Goal: Information Seeking & Learning: Learn about a topic

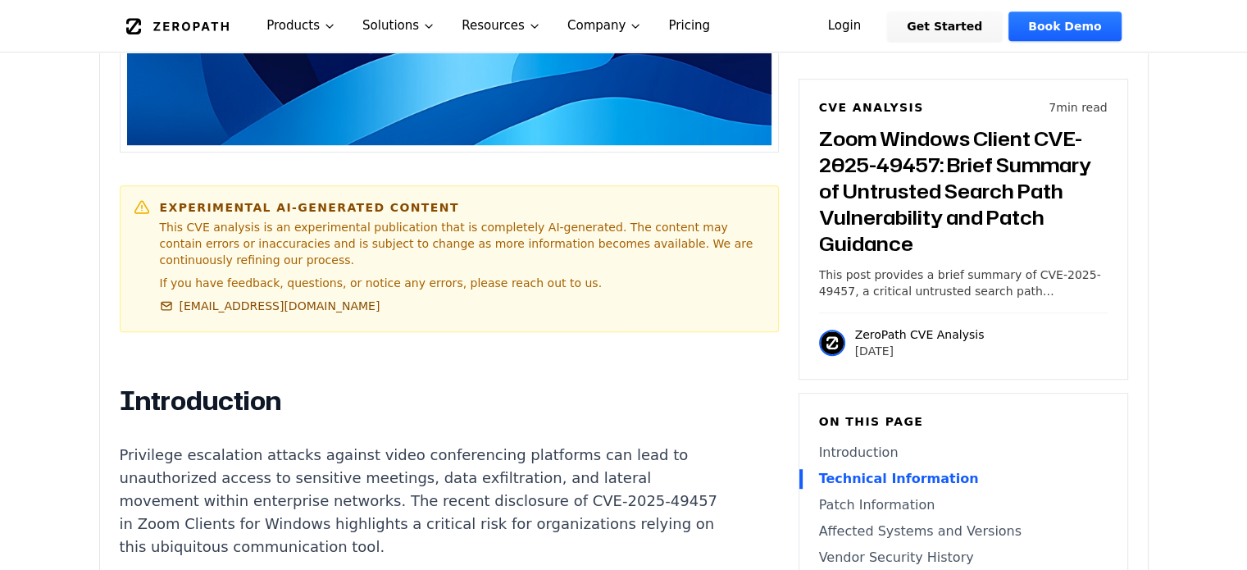
scroll to position [820, 0]
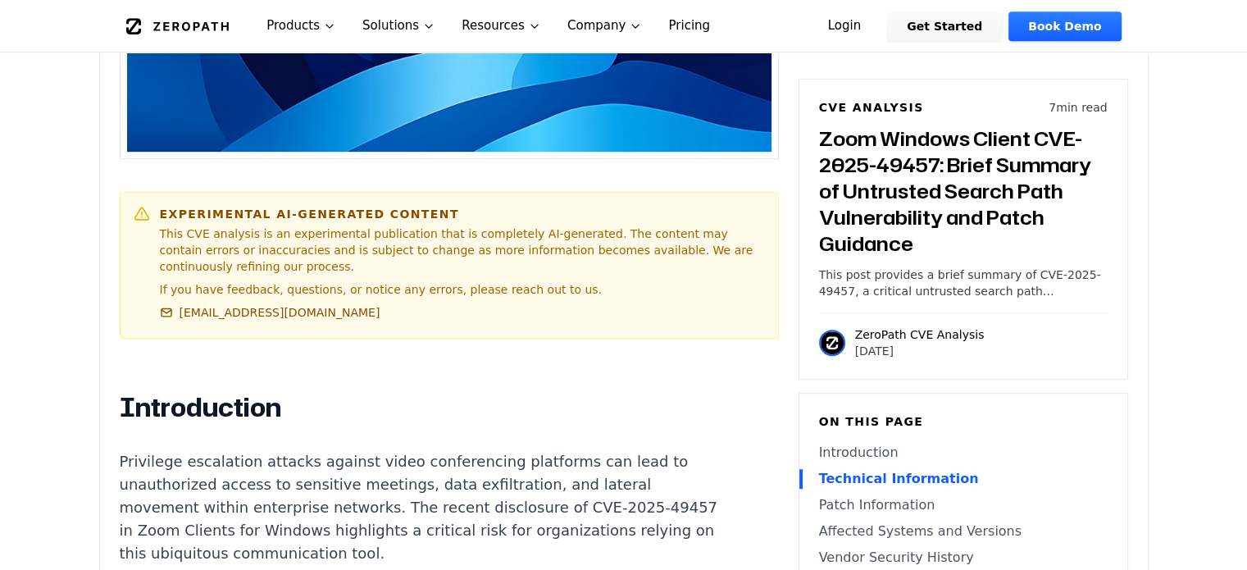
drag, startPoint x: 184, startPoint y: 307, endPoint x: 118, endPoint y: 285, distance: 69.0
copy p "CVE-2025-49457 is an untrusted search path vulnerability in Zoom Clients for Wi…"
drag, startPoint x: 454, startPoint y: 445, endPoint x: 118, endPoint y: 285, distance: 372.2
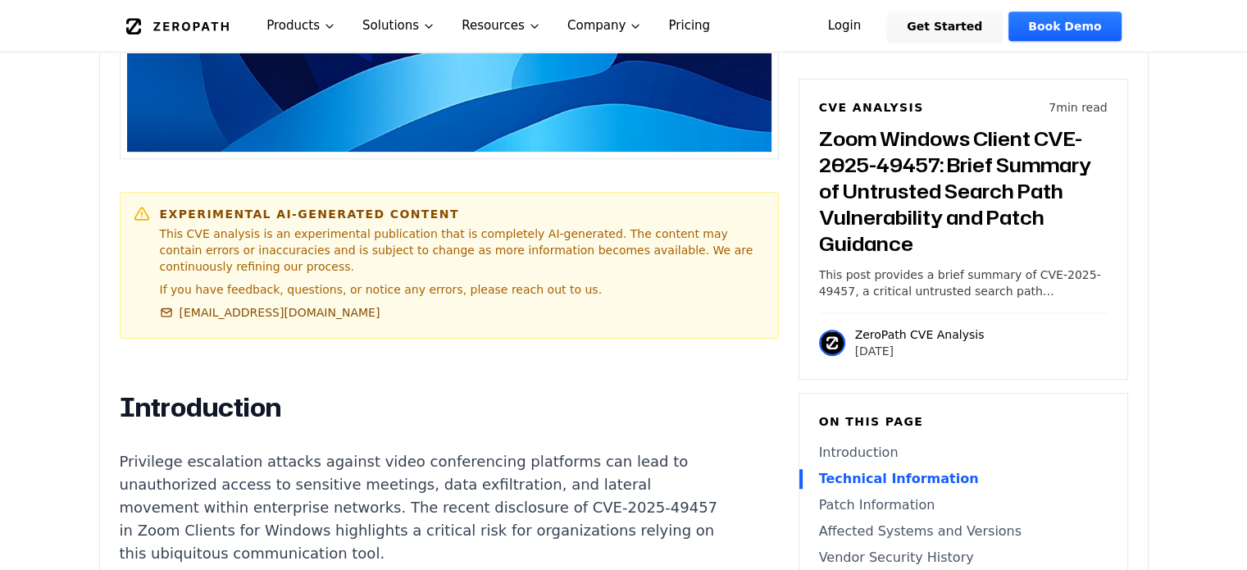
copy p "CVE-2025-49457 is an untrusted search path vulnerability in Zoom Clients for Wi…"
drag, startPoint x: 225, startPoint y: 280, endPoint x: 120, endPoint y: 291, distance: 106.3
copy p "CVE-2025-49457"
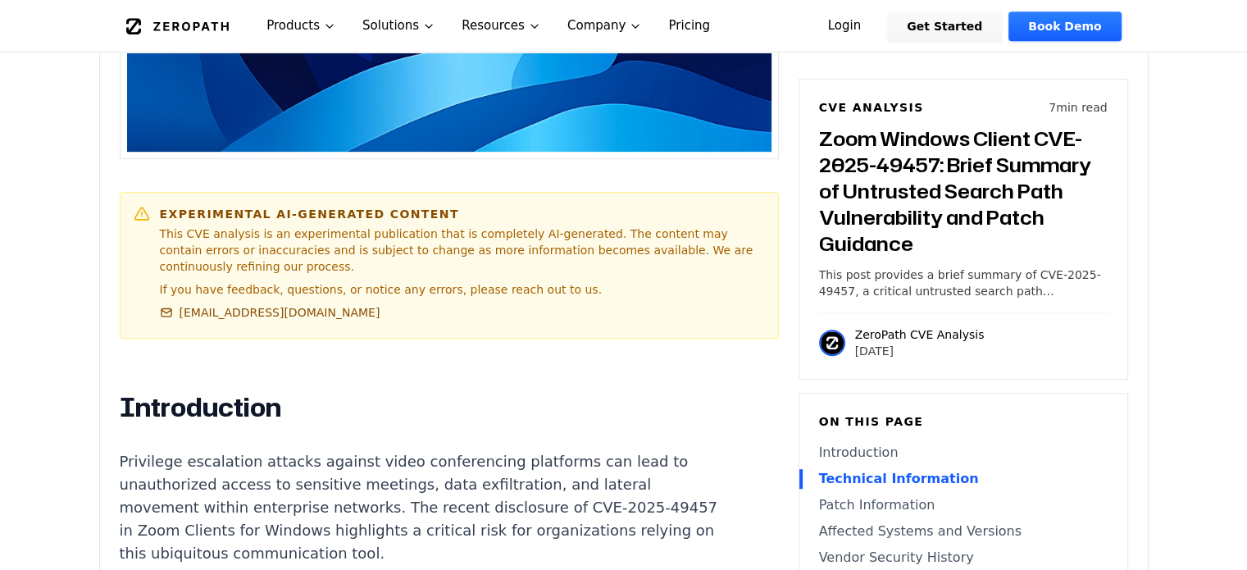
copy p "CVE-2025-49457"
drag, startPoint x: 185, startPoint y: 307, endPoint x: 120, endPoint y: 285, distance: 69.2
copy p "CVE-2025-49457 is an untrusted search path vulnerability in Zoom Clients for Wi…"
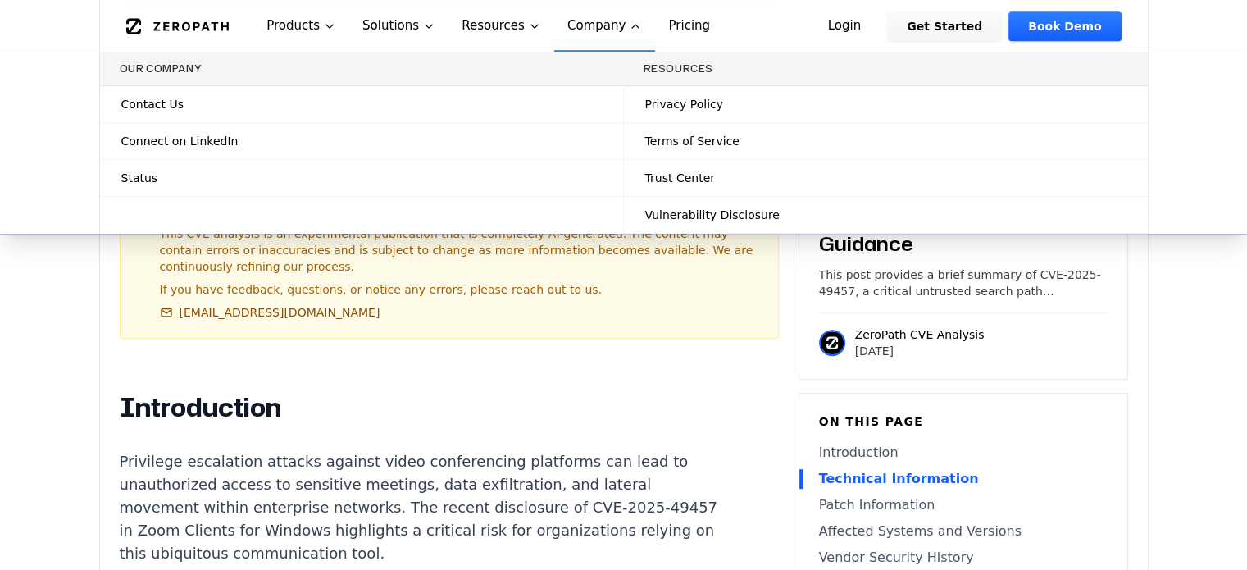
copy p "CVE-2025-49457 is an untrusted search path vulnerability in Zoom Clients for Wi…"
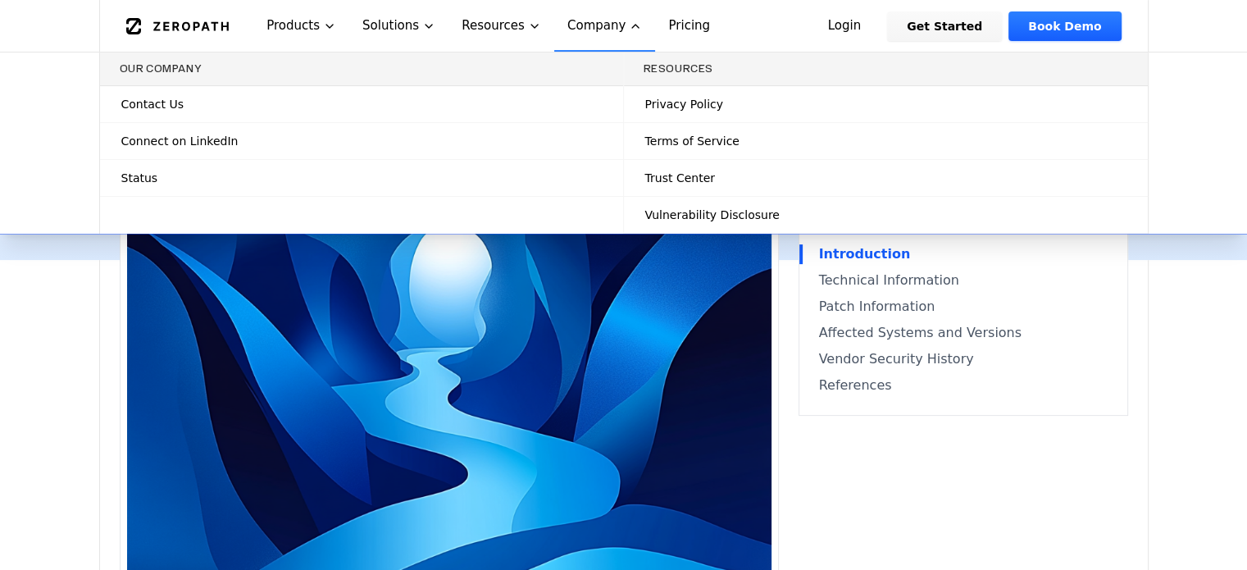
scroll to position [328, 0]
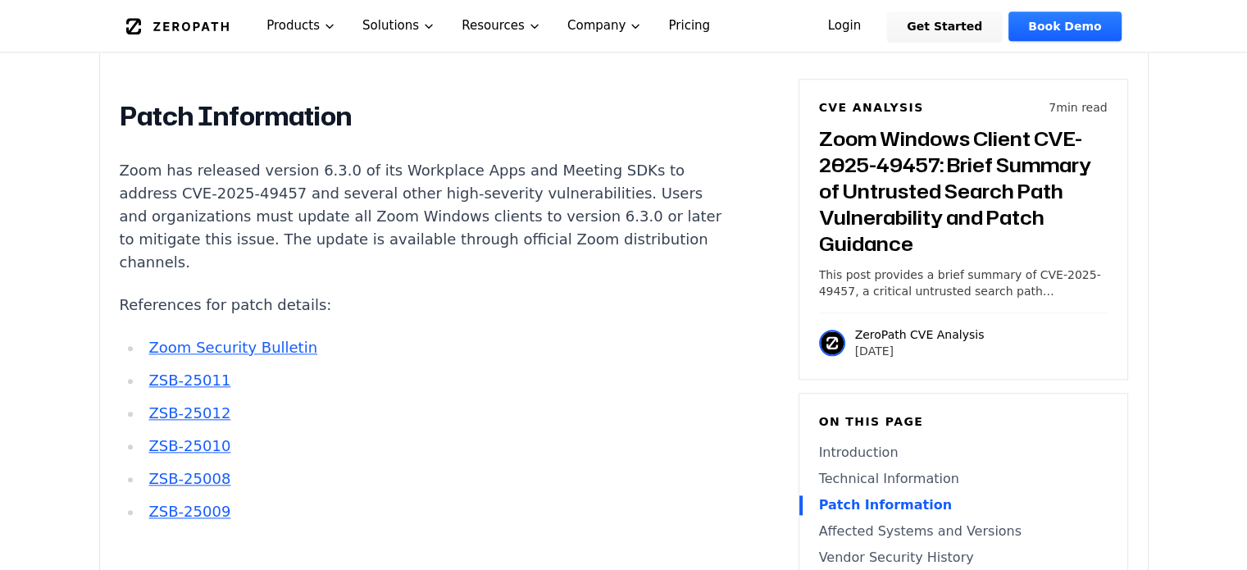
scroll to position [1804, 0]
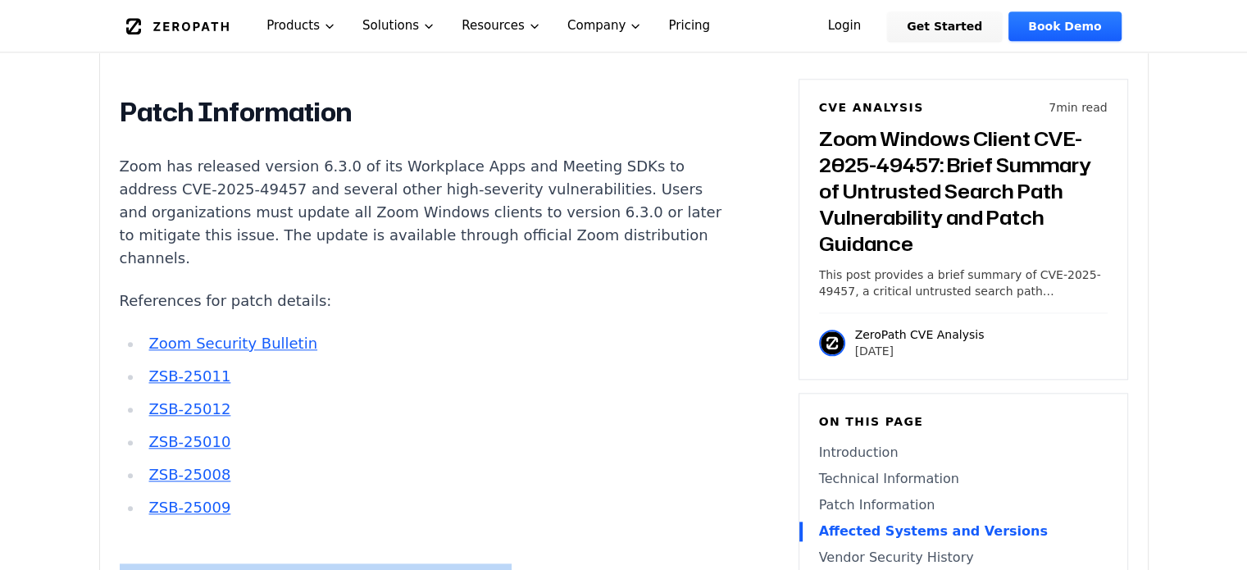
drag, startPoint x: 189, startPoint y: 332, endPoint x: 121, endPoint y: 178, distance: 168.1
click at [121, 178] on div "Introduction Privilege escalation attacks against video conferencing platforms …" at bounding box center [425, 404] width 610 height 1994
copy div "Affected Systems and Versions Zoom Clients for Windows prior to version 6.3.0 a…"
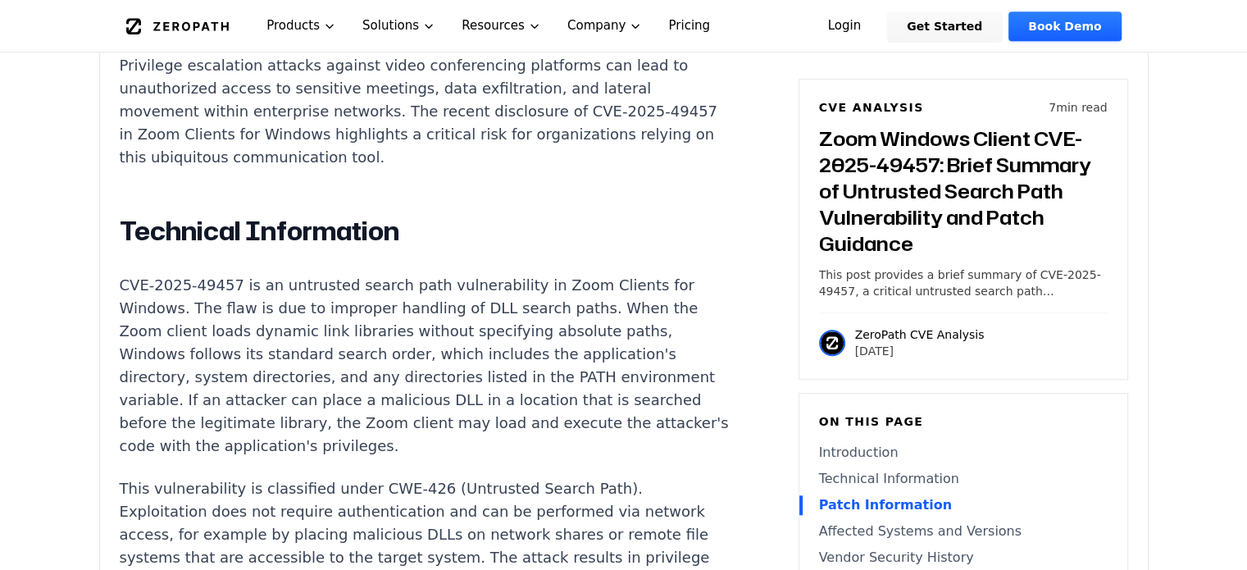
scroll to position [1148, 0]
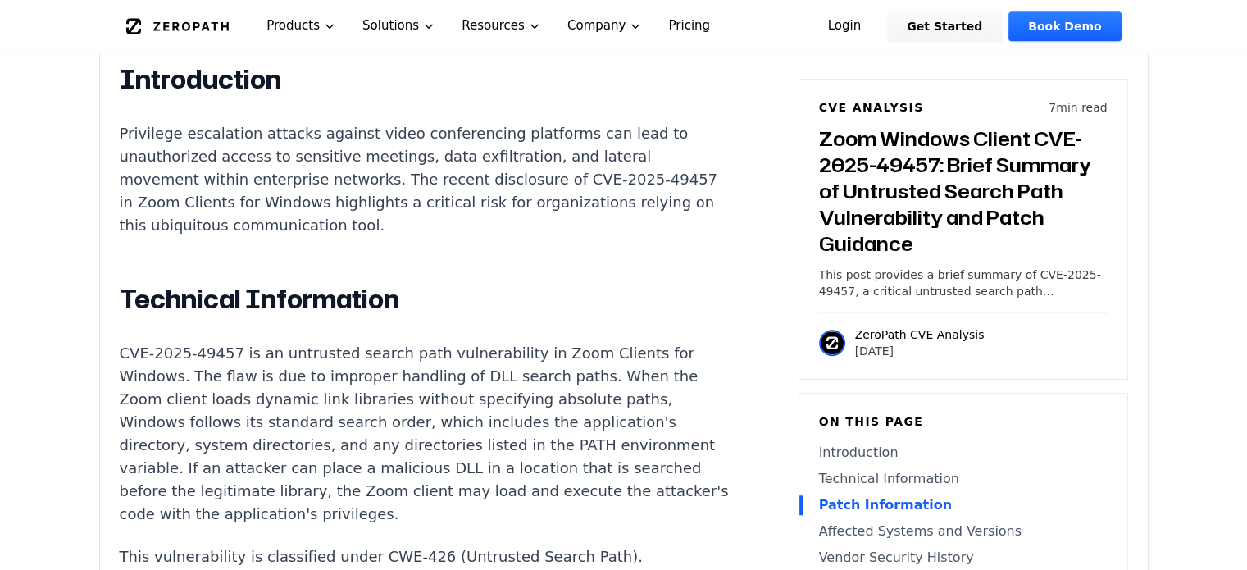
drag, startPoint x: 284, startPoint y: 448, endPoint x: 118, endPoint y: 427, distance: 166.9
copy p "Zoom has released version 6.3.0 of its Workplace Apps and Meeting SDKs to addre…"
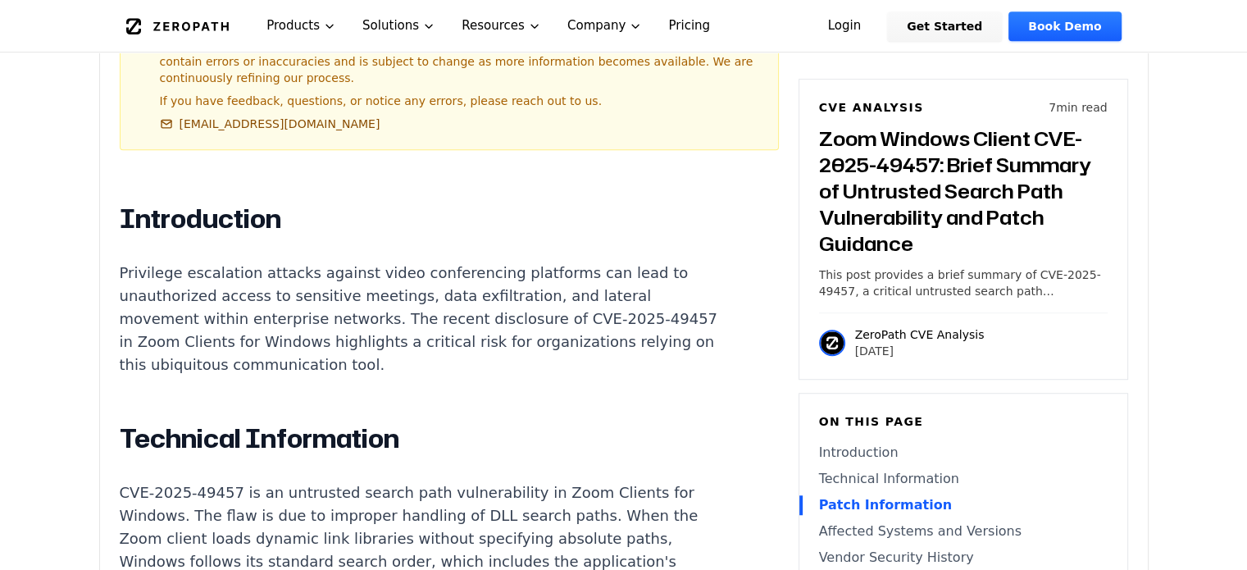
scroll to position [984, 0]
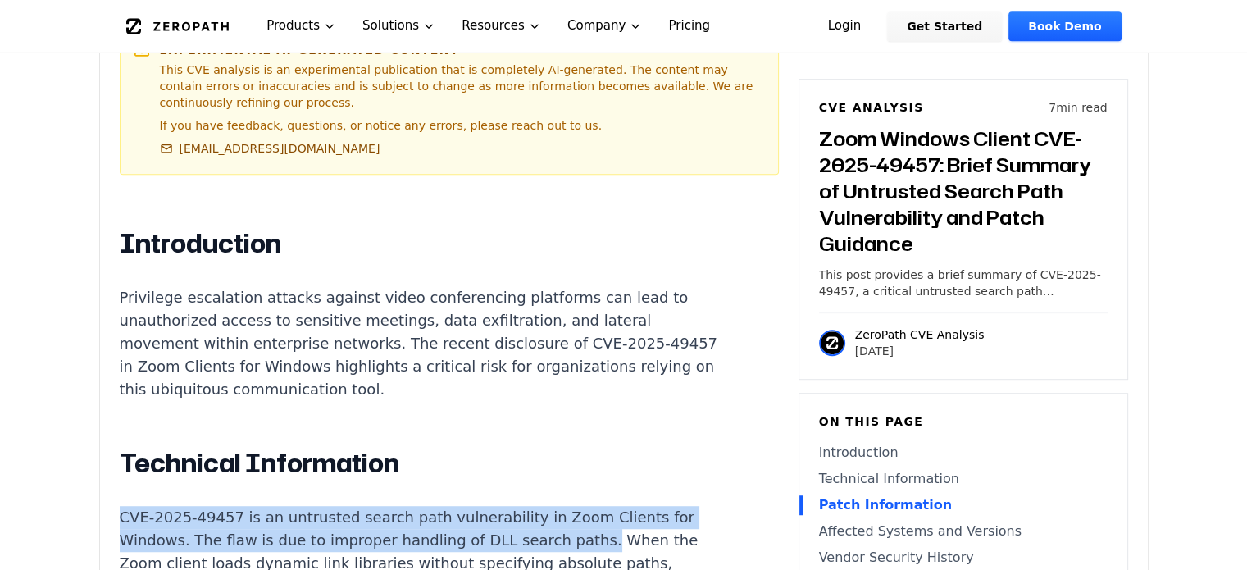
drag, startPoint x: 522, startPoint y: 136, endPoint x: 121, endPoint y: 124, distance: 401.1
copy p "CVE-2025-49457 is an untrusted search path vulnerability in Zoom Clients for Wi…"
